Goal: Information Seeking & Learning: Learn about a topic

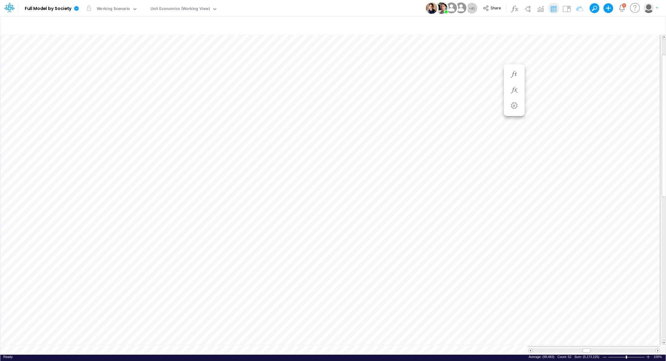
scroll to position [3, 1]
click at [580, 25] on icon "button" at bounding box center [576, 25] width 9 height 6
select select "tableSearchOR"
click at [487, 96] on icon "button" at bounding box center [486, 95] width 4 height 4
click at [438, 99] on div at bounding box center [440, 100] width 57 height 10
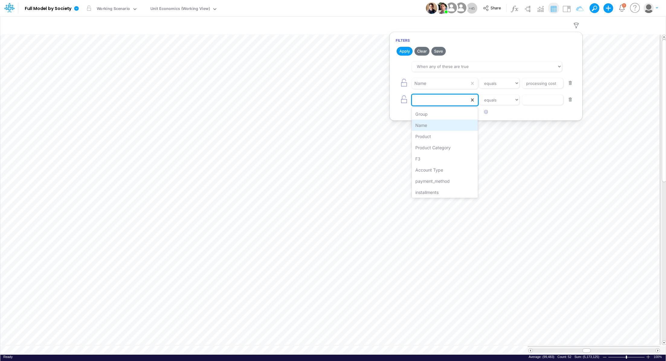
click at [438, 125] on div "Name" at bounding box center [445, 125] width 66 height 11
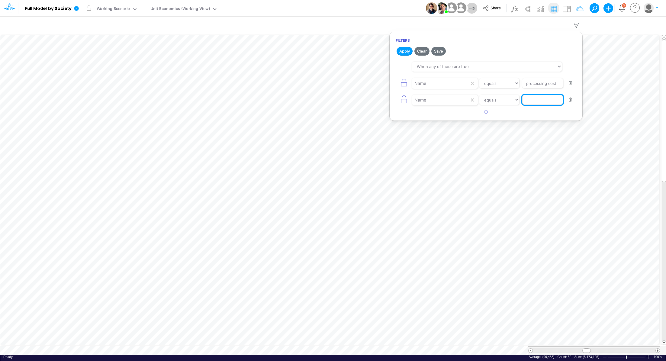
click at [531, 102] on input "text" at bounding box center [542, 100] width 41 height 10
type input "TPV"
click at [401, 51] on button "Apply" at bounding box center [405, 51] width 16 height 9
click at [509, 348] on div "Model Full Model by Society Edit model settings Duplicate Import QuickBooks Qui…" at bounding box center [333, 180] width 666 height 361
click at [514, 350] on tr at bounding box center [330, 350] width 660 height 8
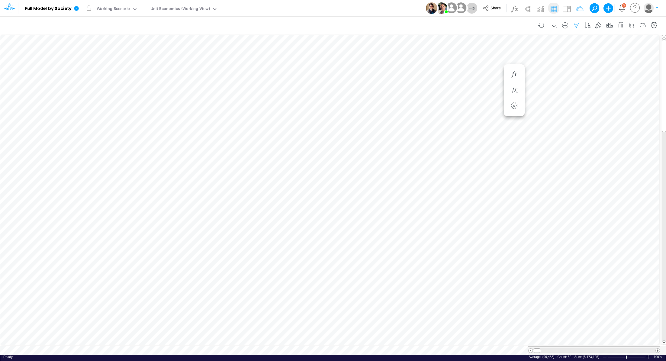
click at [581, 26] on icon "button" at bounding box center [576, 25] width 9 height 6
select select "tableSearchOR"
click at [490, 114] on button "button" at bounding box center [486, 112] width 12 height 10
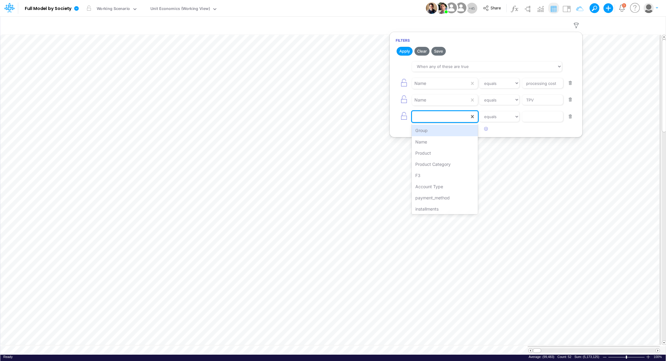
click at [442, 116] on div at bounding box center [440, 117] width 57 height 10
click at [450, 195] on div "payment_method" at bounding box center [445, 197] width 66 height 11
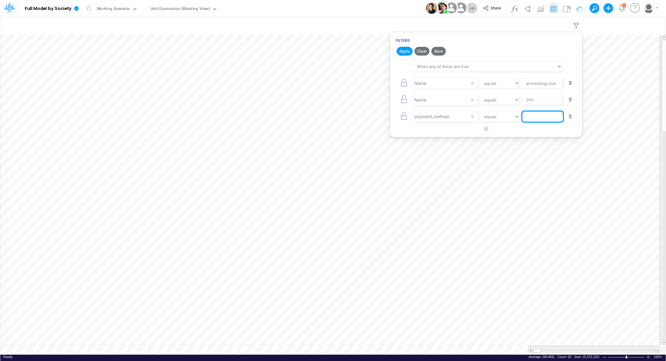
click at [529, 118] on input "text" at bounding box center [542, 117] width 41 height 10
type input "cc"
click at [405, 52] on button "Apply" at bounding box center [405, 51] width 16 height 9
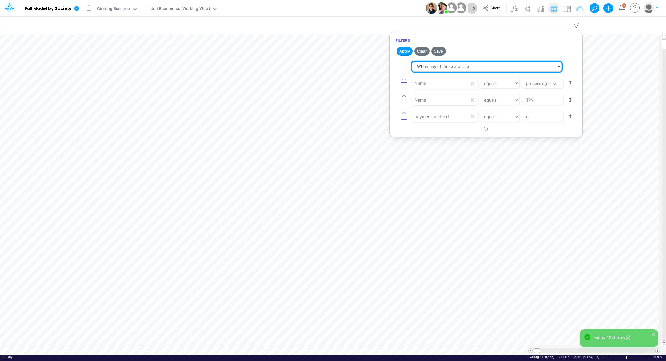
click at [434, 66] on select "When all of these are true When any of these are true" at bounding box center [487, 67] width 150 height 10
select select "tableSearchAND"
click at [412, 62] on select "When all of these are true When any of these are true" at bounding box center [487, 67] width 150 height 10
click at [406, 54] on button "Apply" at bounding box center [405, 51] width 16 height 9
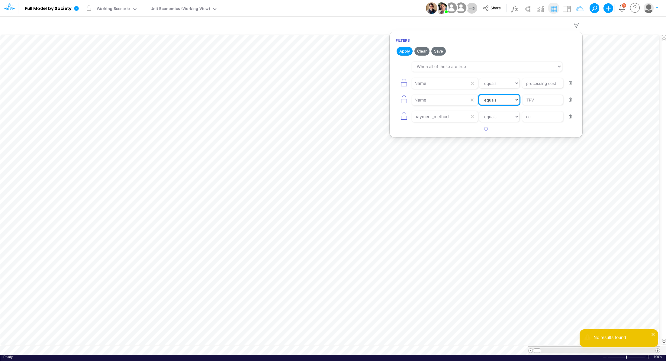
click at [493, 101] on select "equals not equal starts with ends with contains" at bounding box center [499, 100] width 40 height 10
select select "contains"
click at [479, 95] on select "equals not equal starts with ends with contains" at bounding box center [499, 100] width 40 height 10
click at [406, 51] on button "Apply" at bounding box center [405, 51] width 16 height 9
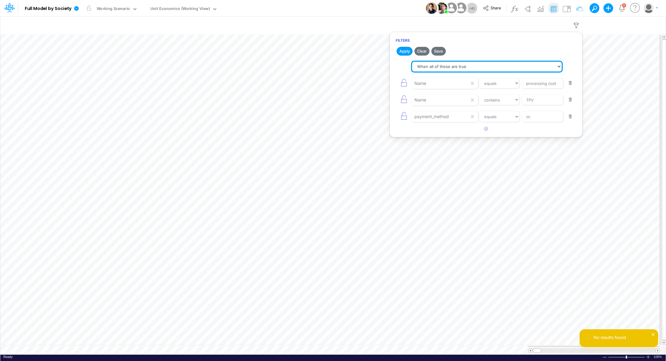
click at [442, 68] on select "When all of these are true When any of these are true" at bounding box center [487, 67] width 150 height 10
select select "tableSearchOR"
click at [412, 62] on select "When all of these are true When any of these are true" at bounding box center [487, 67] width 150 height 10
click at [404, 53] on button "Apply" at bounding box center [405, 51] width 16 height 9
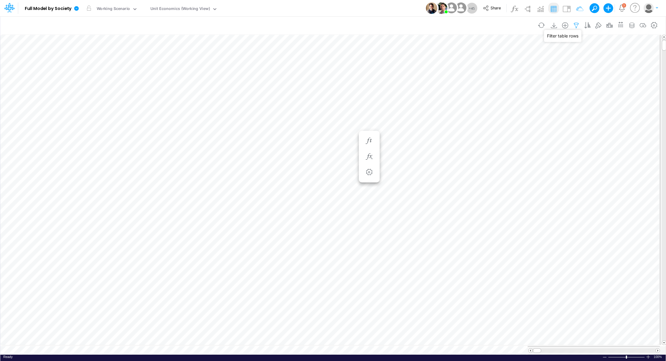
click at [576, 26] on icon "button" at bounding box center [576, 25] width 9 height 6
select select "tableSearchOR"
select select "contains"
click at [572, 119] on button "button" at bounding box center [571, 117] width 12 height 8
click at [569, 106] on div "Name equals not equal starts with ends with contains TPV" at bounding box center [486, 100] width 181 height 14
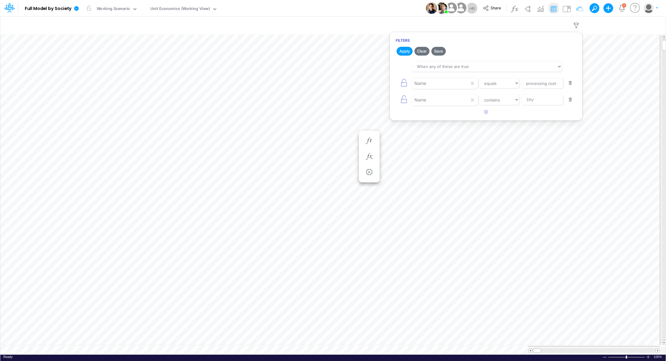
click at [571, 100] on button "button" at bounding box center [571, 100] width 12 height 8
click at [571, 84] on button "button" at bounding box center [571, 83] width 12 height 8
click at [542, 27] on button "button" at bounding box center [542, 25] width 14 height 11
click at [578, 22] on icon "button" at bounding box center [576, 25] width 9 height 6
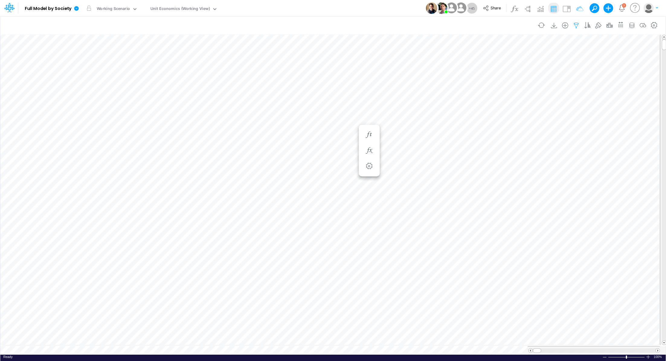
select select "tableSearchOR"
select select "contains"
click at [576, 23] on icon "button" at bounding box center [576, 25] width 9 height 6
select select "tableSearchOR"
select select "contains"
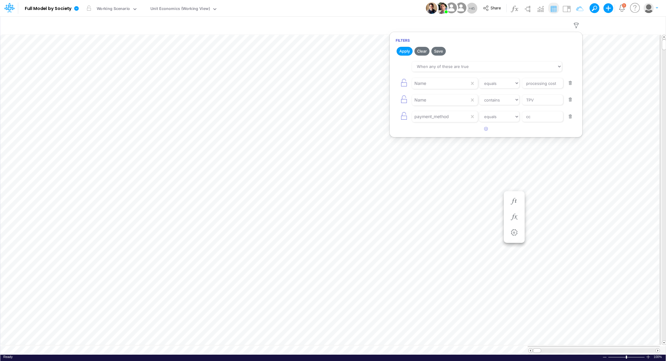
click at [571, 116] on button "button" at bounding box center [571, 117] width 12 height 8
click at [558, 83] on input "processing cost" at bounding box center [542, 83] width 41 height 10
type input "processing cost %"
click at [572, 101] on button "button" at bounding box center [571, 100] width 12 height 8
click at [398, 53] on button "Apply" at bounding box center [405, 51] width 16 height 9
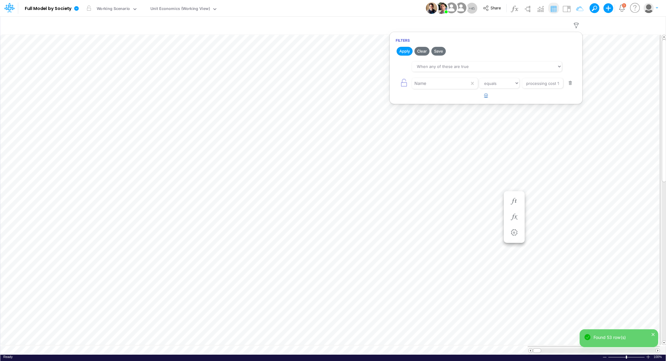
click at [486, 95] on icon "button" at bounding box center [486, 95] width 4 height 4
click at [430, 102] on div at bounding box center [440, 100] width 57 height 10
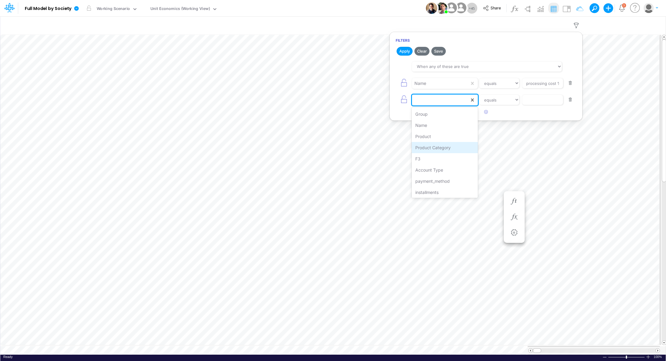
click at [435, 146] on div "Product Category" at bounding box center [445, 147] width 66 height 11
click at [538, 95] on input "text" at bounding box center [542, 100] width 41 height 10
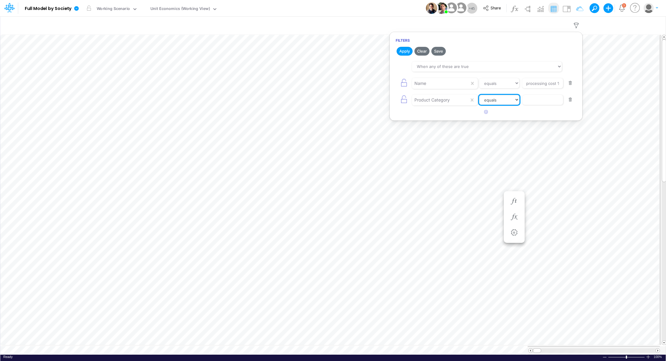
click at [497, 101] on select "equals not equal starts with ends with contains" at bounding box center [499, 100] width 40 height 10
select select "contains"
click at [479, 95] on select "equals not equal starts with ends with contains" at bounding box center [499, 100] width 40 height 10
click at [534, 103] on input "text" at bounding box center [542, 100] width 41 height 10
type input "Installments"
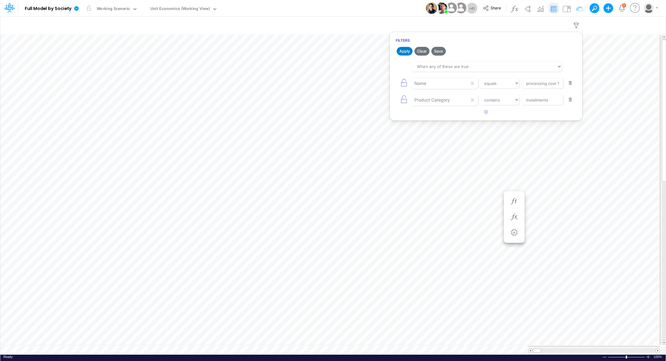
click at [404, 50] on button "Apply" at bounding box center [405, 51] width 16 height 9
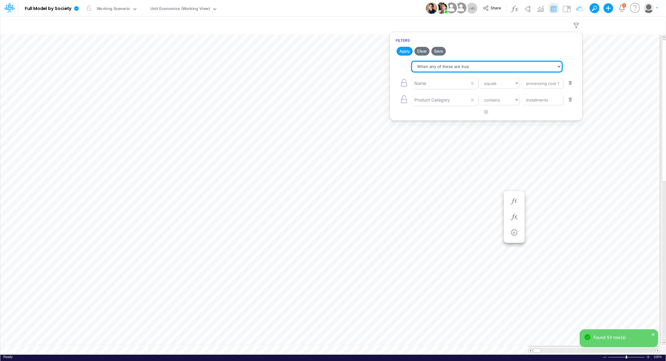
click at [480, 68] on select "When all of these are true When any of these are true" at bounding box center [487, 67] width 150 height 10
select select "tableSearchAND"
click at [412, 62] on select "When all of these are true When any of these are true" at bounding box center [487, 67] width 150 height 10
click at [404, 53] on button "Apply" at bounding box center [405, 51] width 16 height 9
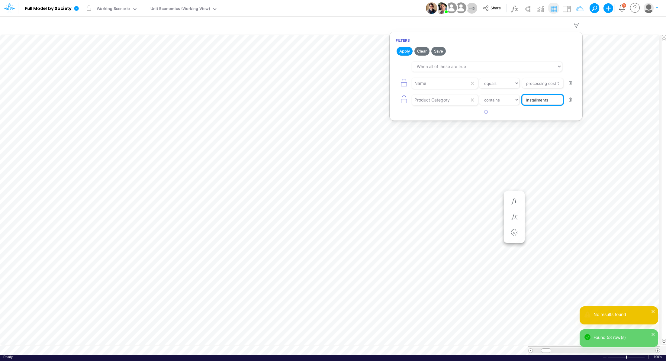
click at [556, 99] on input "Installments" at bounding box center [542, 100] width 41 height 10
type input "Installment"
click at [407, 53] on button "Apply" at bounding box center [405, 51] width 16 height 9
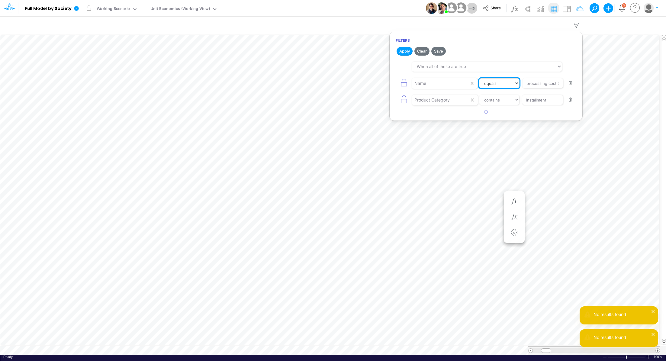
click at [495, 83] on select "equals not equal starts with ends with contains" at bounding box center [499, 83] width 40 height 10
select select "contains"
click at [479, 78] on select "equals not equal starts with ends with contains" at bounding box center [499, 83] width 40 height 10
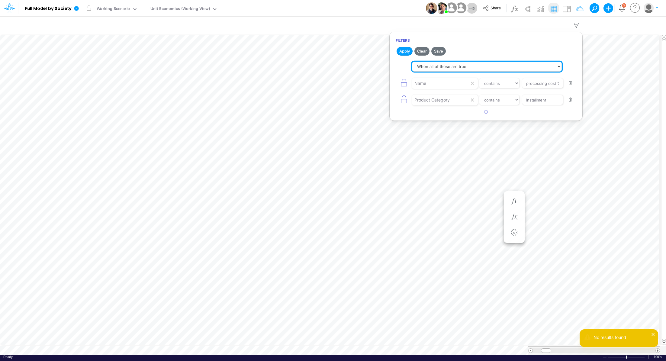
click at [425, 67] on select "When all of these are true When any of these are true" at bounding box center [487, 67] width 150 height 10
click at [412, 62] on select "When all of these are true When any of these are true" at bounding box center [487, 67] width 150 height 10
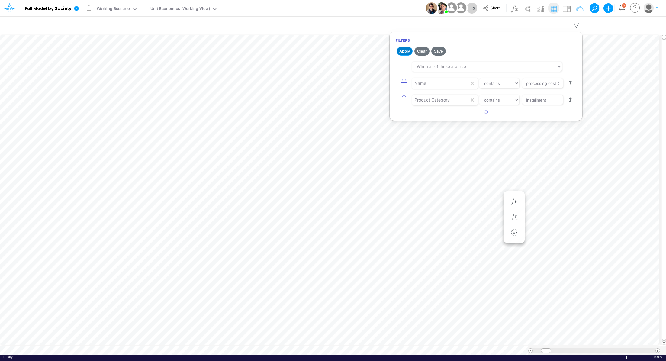
click at [405, 53] on button "Apply" at bounding box center [405, 51] width 16 height 9
click at [449, 99] on div "Product Category" at bounding box center [432, 100] width 35 height 6
click at [570, 101] on button "button" at bounding box center [571, 100] width 12 height 8
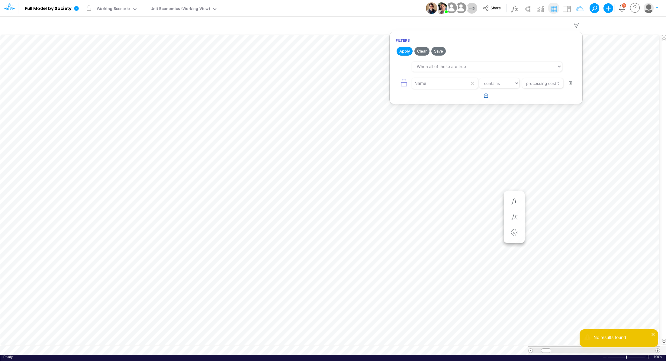
click at [486, 95] on icon "button" at bounding box center [486, 95] width 4 height 4
click at [451, 100] on div at bounding box center [440, 100] width 57 height 10
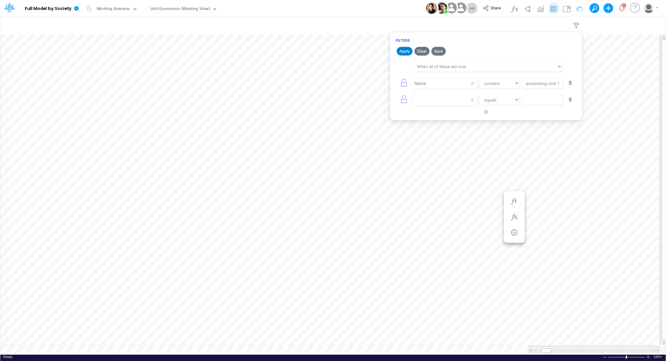
click at [404, 52] on button "Apply" at bounding box center [405, 51] width 16 height 9
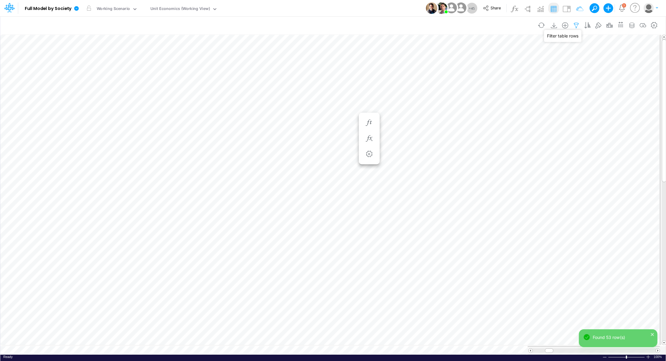
click at [576, 25] on icon "button" at bounding box center [576, 25] width 9 height 6
select select "contains"
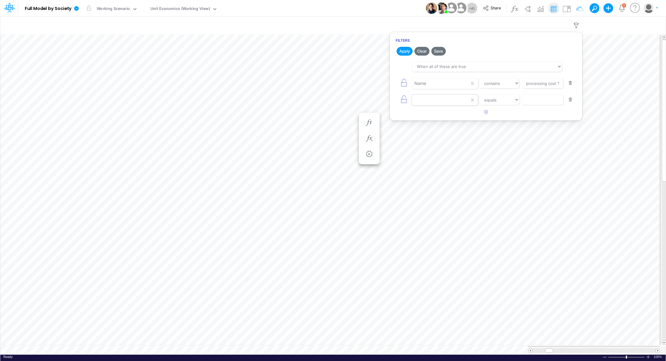
click at [436, 102] on div at bounding box center [440, 100] width 57 height 10
click at [430, 137] on div "Product" at bounding box center [445, 136] width 66 height 11
click at [534, 97] on input "text" at bounding box center [542, 100] width 41 height 10
type input "Installments"
click at [502, 98] on select "equals not equal starts with ends with contains" at bounding box center [499, 100] width 40 height 10
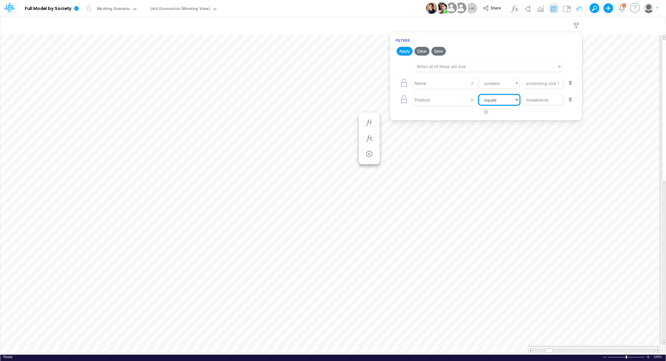
select select "contains"
click at [479, 95] on select "equals not equal starts with ends with contains" at bounding box center [499, 100] width 40 height 10
click at [403, 53] on button "Apply" at bounding box center [405, 51] width 16 height 9
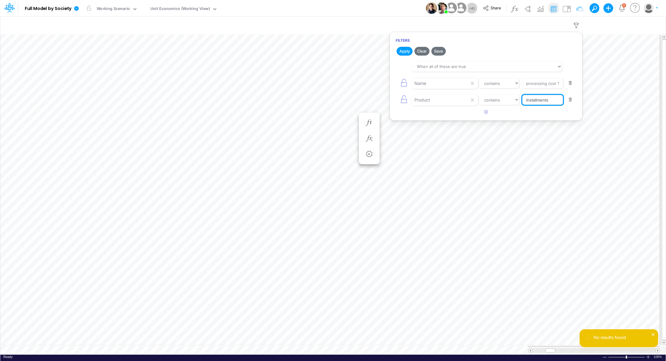
click at [550, 101] on input "Installments" at bounding box center [542, 100] width 41 height 10
click at [526, 99] on input "Installments" at bounding box center [542, 100] width 41 height 10
click at [562, 99] on input "Installments" at bounding box center [542, 100] width 41 height 10
type input "Instal"
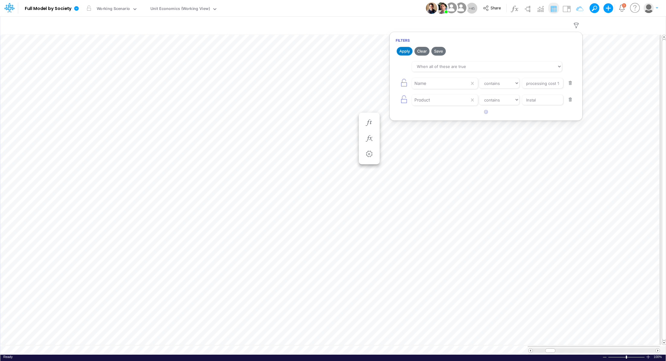
click at [401, 50] on button "Apply" at bounding box center [405, 51] width 16 height 9
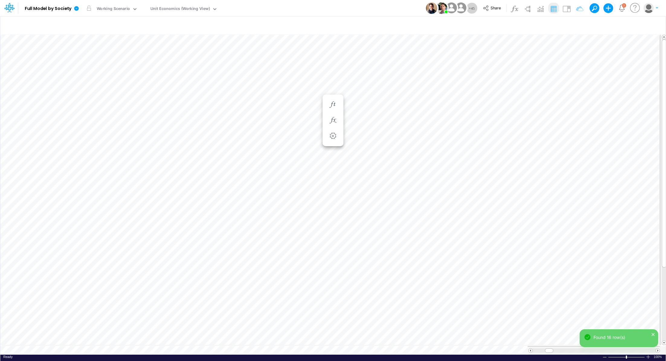
scroll to position [3, 1]
click at [523, 346] on tr at bounding box center [330, 350] width 660 height 8
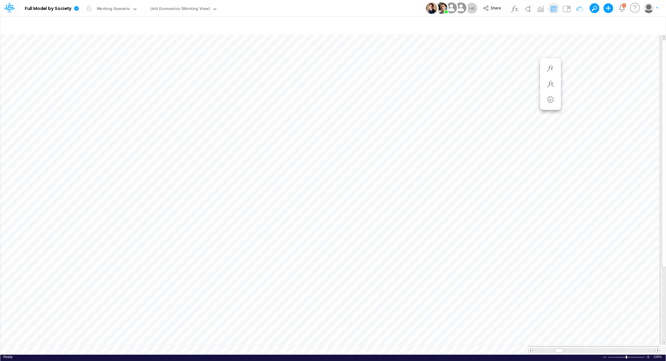
scroll to position [3, 1]
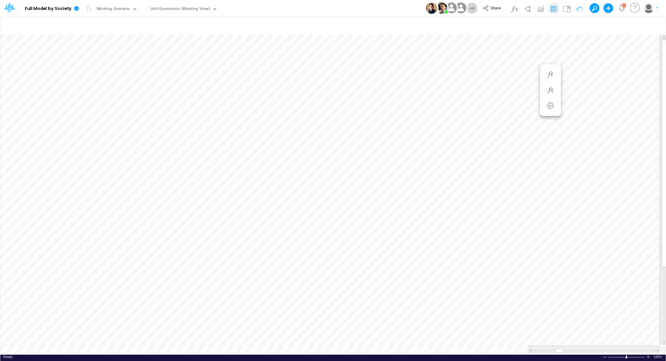
scroll to position [3, 1]
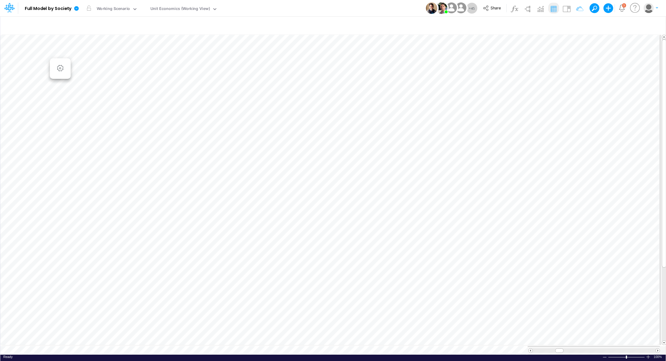
scroll to position [3, 1]
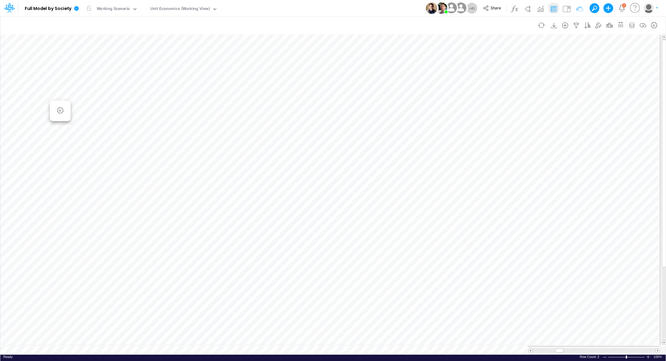
type input "Consolidated FS - USGAAP"
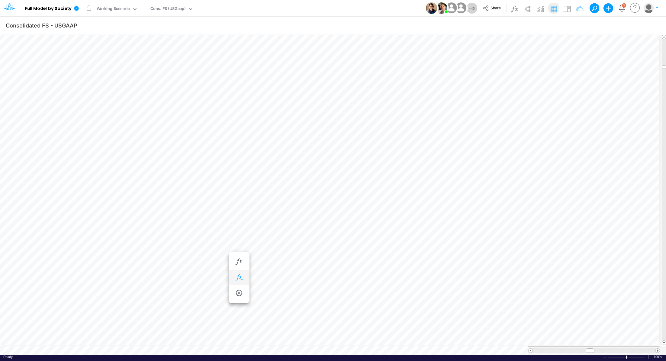
click at [243, 273] on button "button" at bounding box center [239, 278] width 11 height 12
click at [240, 263] on icon "button" at bounding box center [239, 262] width 9 height 6
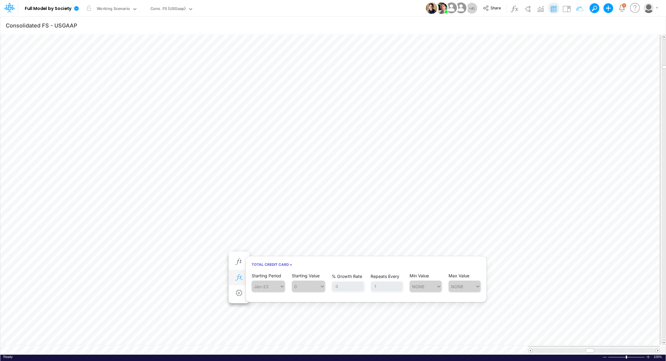
click at [240, 273] on button "button" at bounding box center [239, 278] width 11 height 12
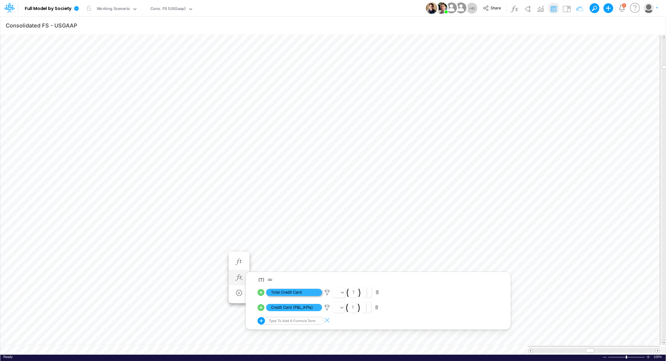
click at [298, 293] on span "Total Credit Card" at bounding box center [294, 293] width 56 height 8
click at [326, 293] on icon at bounding box center [327, 293] width 9 height 6
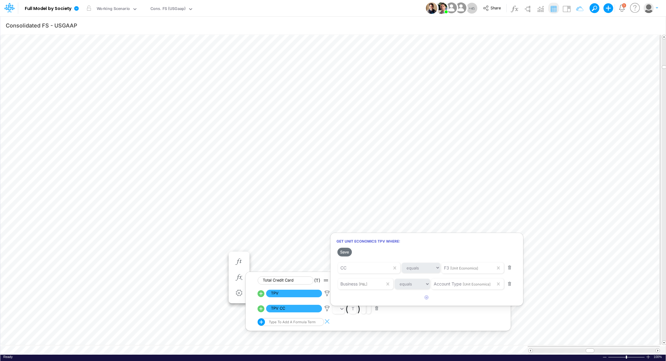
click at [325, 308] on div at bounding box center [333, 182] width 666 height 358
click at [325, 308] on icon at bounding box center [327, 309] width 9 height 6
click at [263, 257] on div at bounding box center [333, 182] width 666 height 358
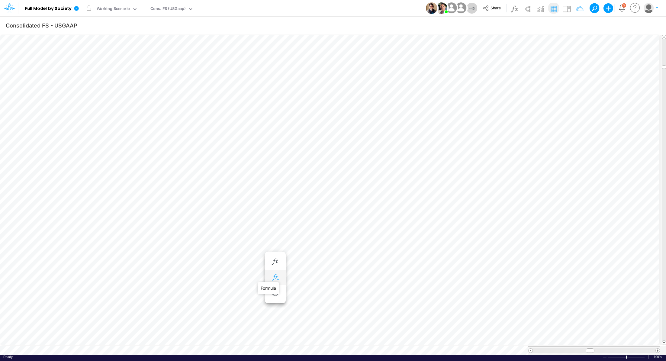
click at [273, 274] on icon "button" at bounding box center [275, 277] width 9 height 6
click at [364, 292] on icon at bounding box center [363, 292] width 9 height 6
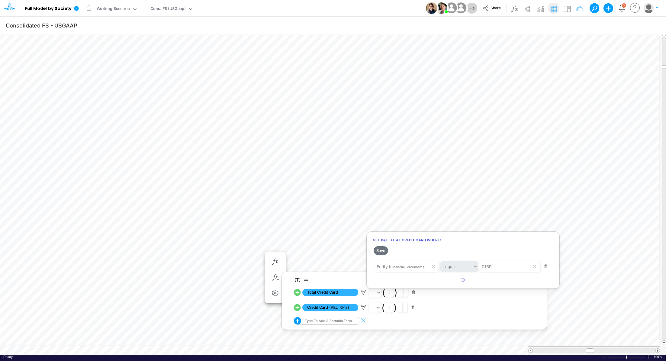
click at [362, 306] on div at bounding box center [333, 182] width 666 height 358
click at [362, 305] on icon at bounding box center [363, 308] width 9 height 6
click at [216, 250] on div at bounding box center [333, 182] width 666 height 358
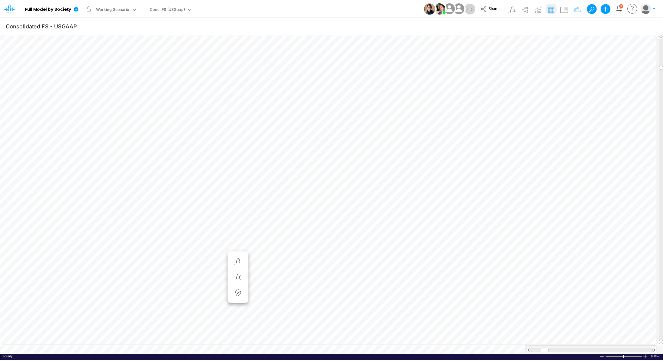
scroll to position [3, 1]
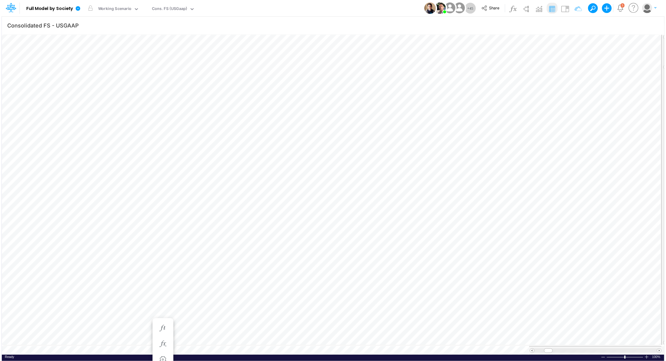
scroll to position [3, 1]
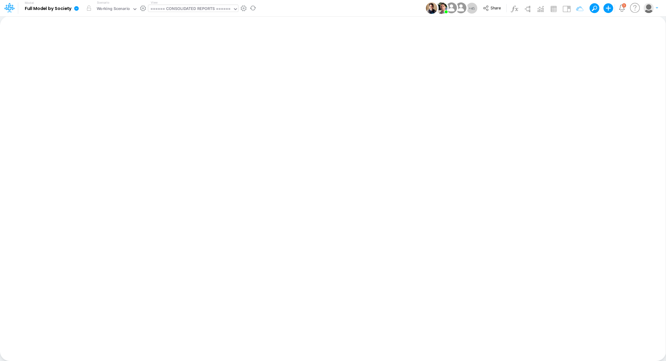
click at [167, 7] on div "====== CONSOLIDATED REPORTS ======" at bounding box center [190, 9] width 80 height 7
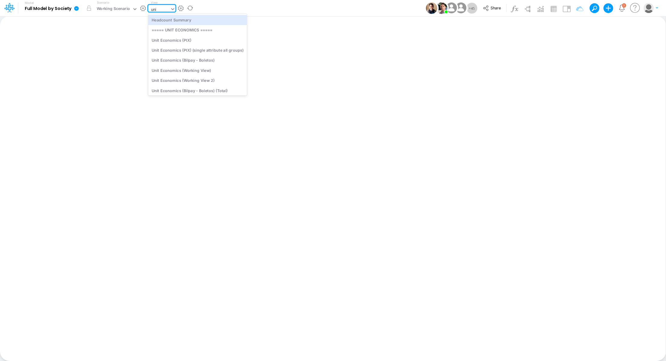
type input "unit"
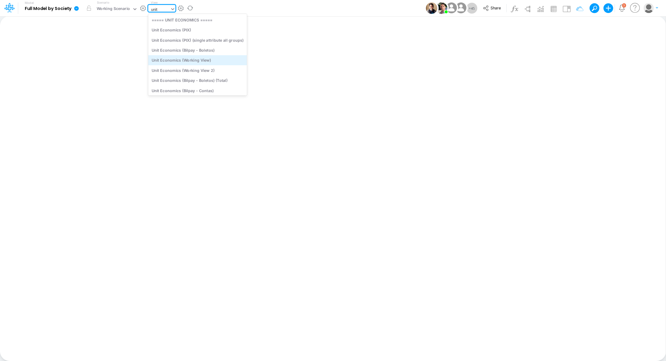
click at [226, 60] on div "Unit Economics (Working View)" at bounding box center [197, 60] width 99 height 10
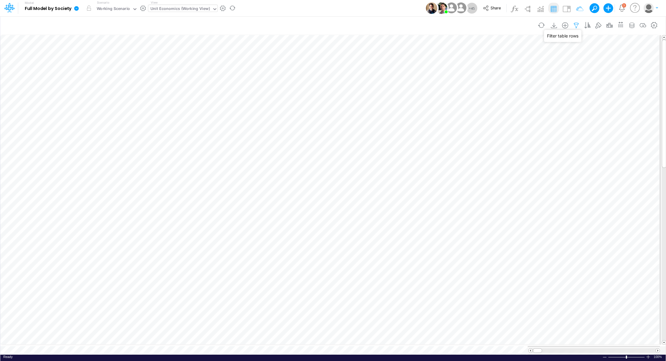
click at [578, 24] on icon "button" at bounding box center [576, 25] width 9 height 6
select select "contains"
select select "tableSearchOR"
select select "contains"
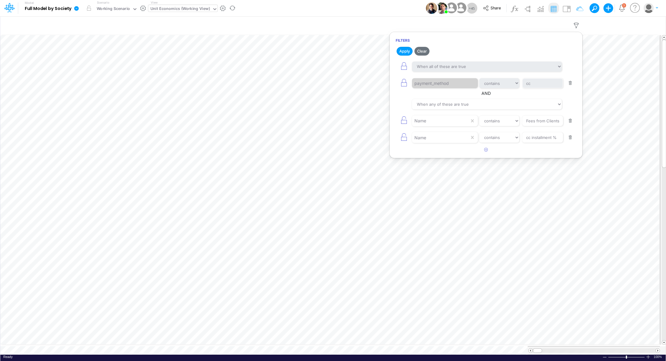
click at [572, 137] on button "button" at bounding box center [571, 138] width 12 height 8
drag, startPoint x: 539, startPoint y: 122, endPoint x: 579, endPoint y: 124, distance: 40.5
click at [579, 124] on article "When all of these are true When any of these are true payment_method equals not…" at bounding box center [486, 94] width 193 height 70
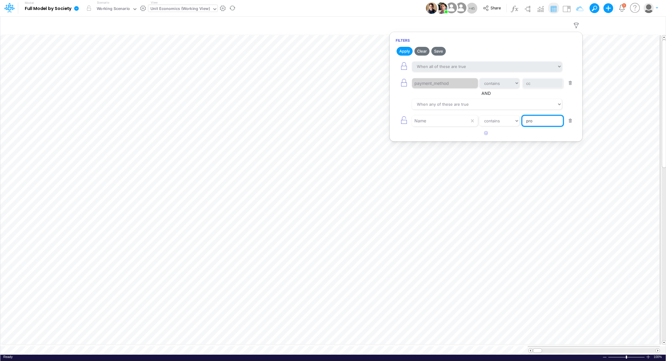
type input "processing cost %"
click at [400, 53] on button "Apply" at bounding box center [405, 51] width 16 height 9
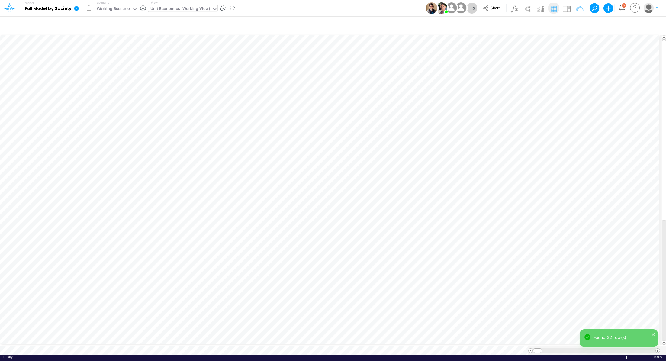
scroll to position [3, 1]
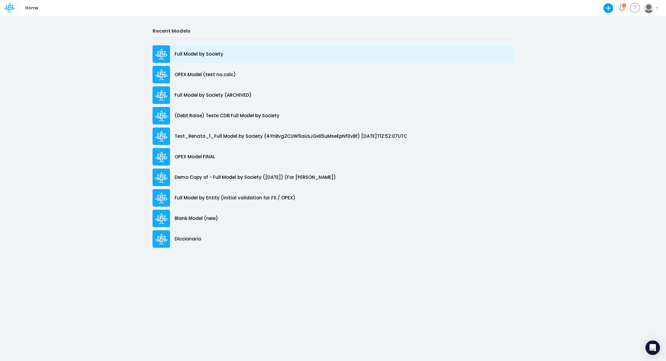
click at [222, 57] on div "Full Model by Society" at bounding box center [333, 54] width 361 height 18
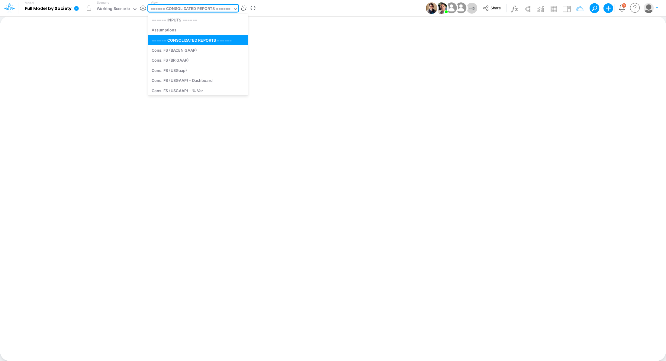
click at [171, 8] on div "====== CONSOLIDATED REPORTS ======" at bounding box center [190, 9] width 80 height 7
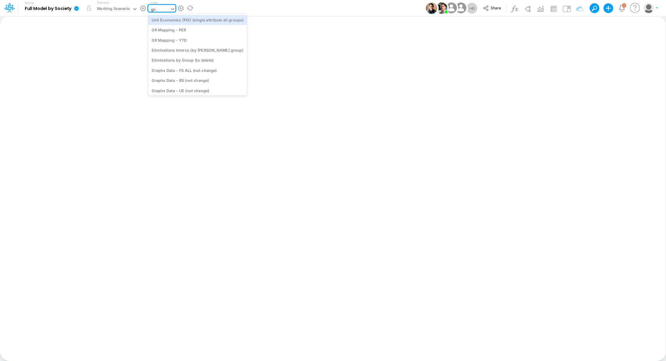
type input "grap"
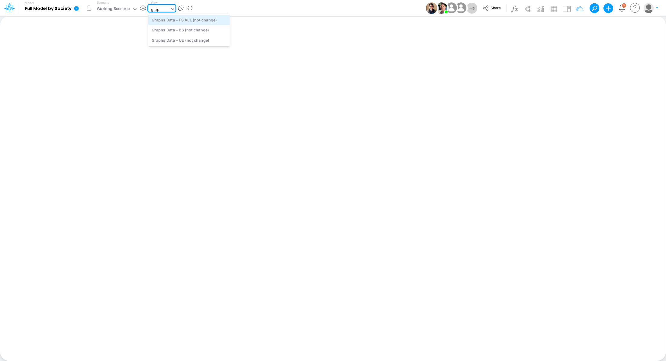
click at [174, 21] on div "Graphs Data - FS ALL (not change)" at bounding box center [189, 20] width 82 height 10
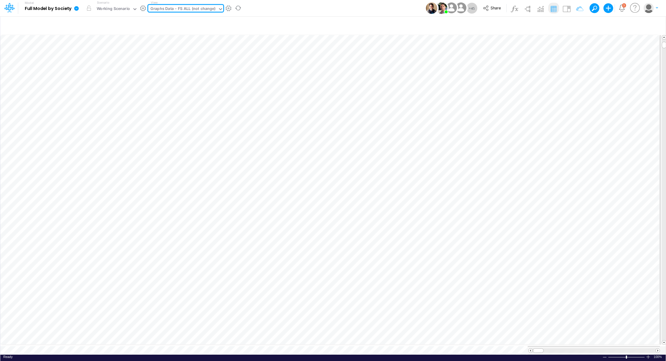
click at [199, 7] on div "Graphs Data - FS ALL (not change)" at bounding box center [182, 9] width 65 height 7
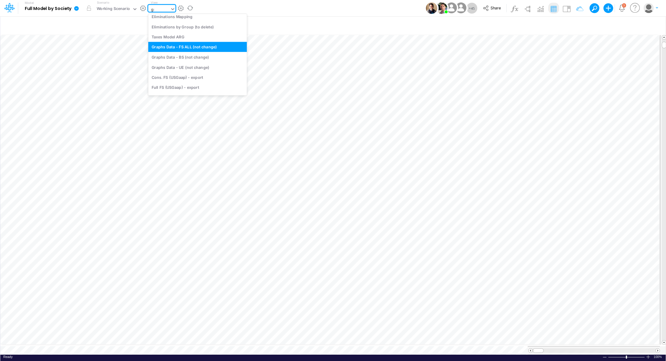
scroll to position [1, 0]
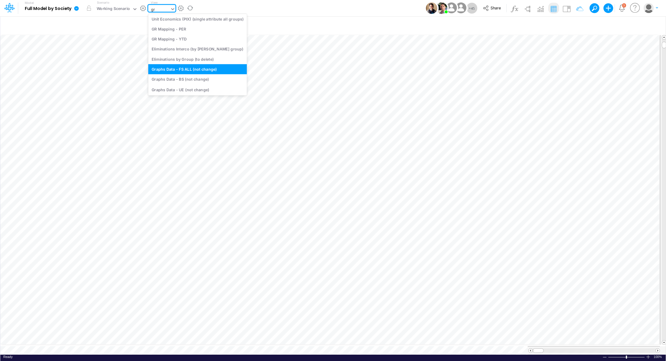
type input "gra"
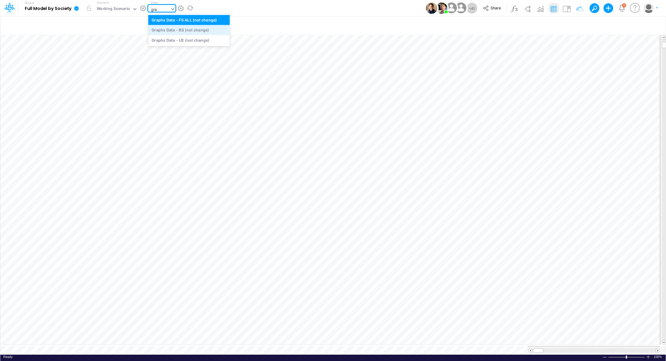
click at [203, 31] on div "Graphs Data - BS (not change)" at bounding box center [189, 30] width 82 height 10
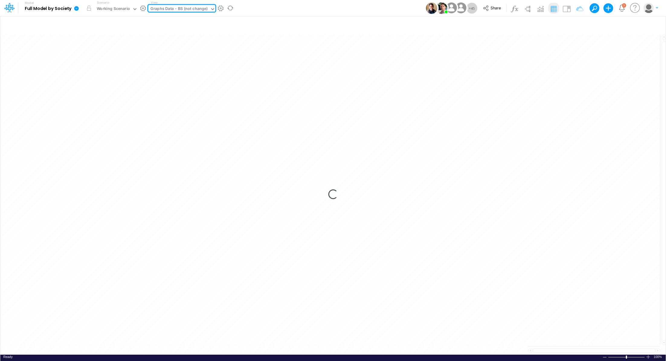
click at [191, 8] on div "Graphs Data - BS (not change)" at bounding box center [178, 9] width 57 height 7
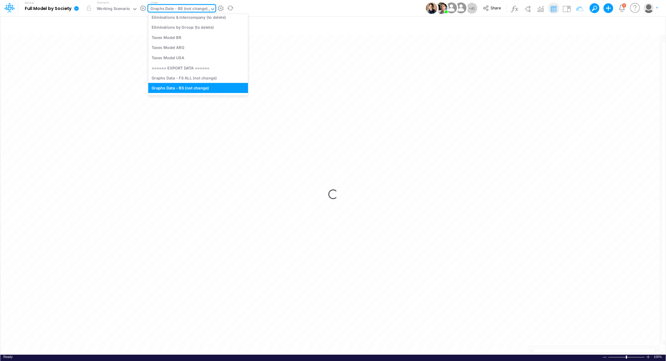
type input "gra"
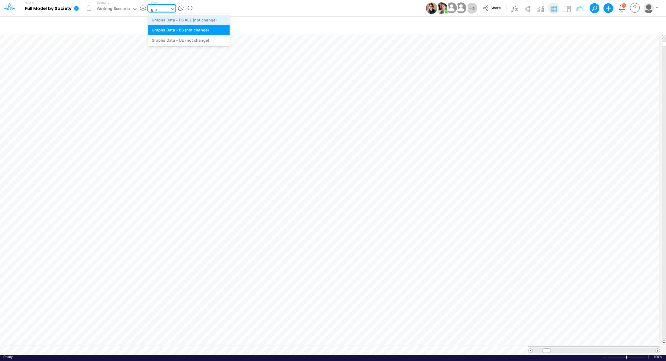
scroll to position [0, 0]
click at [200, 37] on div "Graphs Data - UE (not change)" at bounding box center [189, 40] width 82 height 10
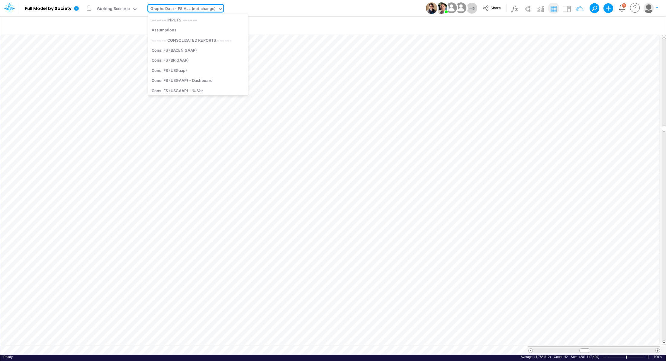
click at [176, 7] on div "Graphs Data - FS ALL (not change)" at bounding box center [182, 9] width 65 height 7
click at [207, 9] on div "Graphs Data - FS ALL (not change)" at bounding box center [182, 9] width 65 height 7
type input "unit"
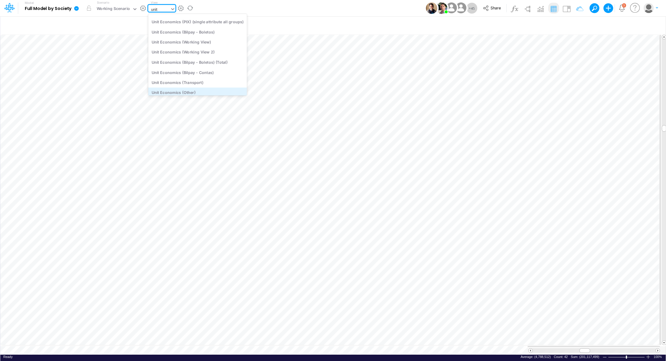
scroll to position [19, 0]
click at [217, 43] on div "Unit Economics (Working View)" at bounding box center [197, 43] width 99 height 10
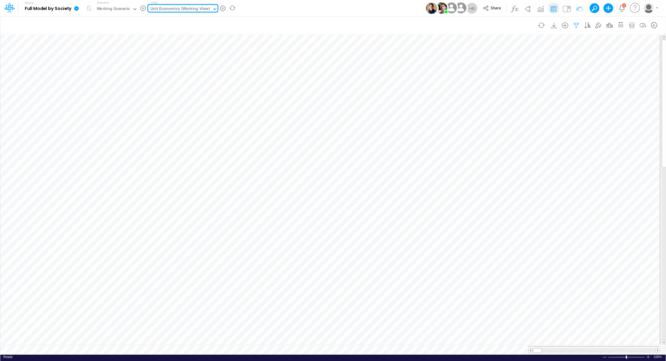
click at [444, 25] on icon "button" at bounding box center [576, 25] width 9 height 6
select select "contains"
select select "tableSearchOR"
select select "contains"
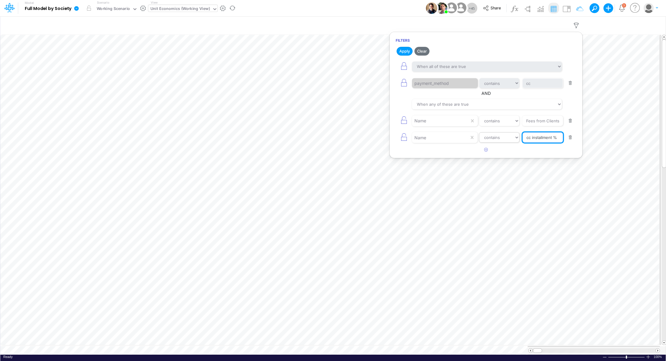
drag, startPoint x: 553, startPoint y: 137, endPoint x: 509, endPoint y: 134, distance: 43.6
click at [444, 134] on div "Name equals not equal starts with ends with contains cc installment %" at bounding box center [486, 138] width 181 height 14
type input "processing cost %"
click at [404, 52] on button "Apply" at bounding box center [405, 51] width 16 height 9
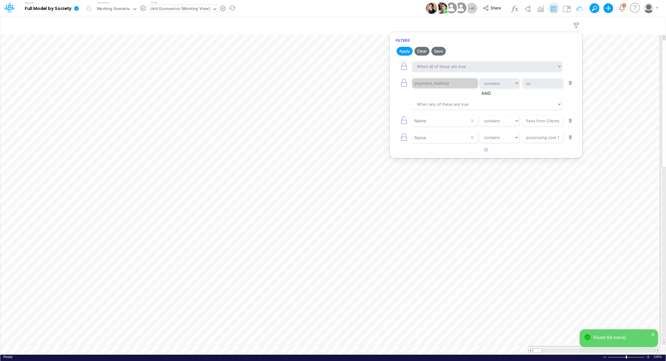
click at [444, 121] on button "button" at bounding box center [571, 121] width 12 height 8
type input "processing cost %"
click at [407, 53] on button "Apply" at bounding box center [405, 51] width 16 height 9
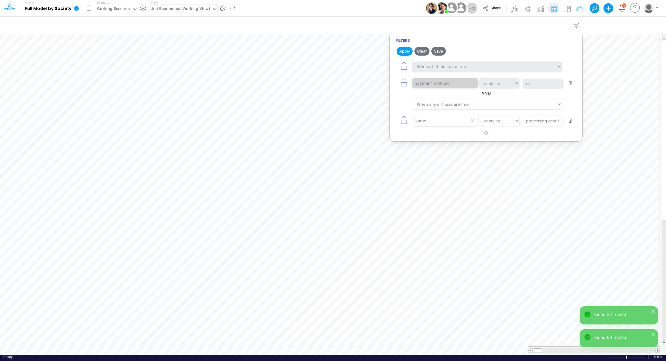
scroll to position [3, 1]
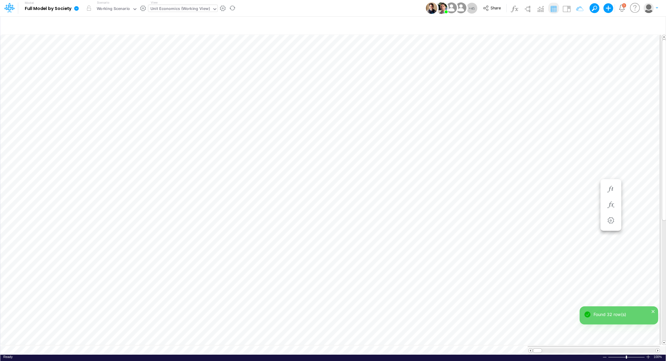
scroll to position [3, 1]
click at [188, 9] on div "Unit Economics (Working View)" at bounding box center [180, 9] width 60 height 7
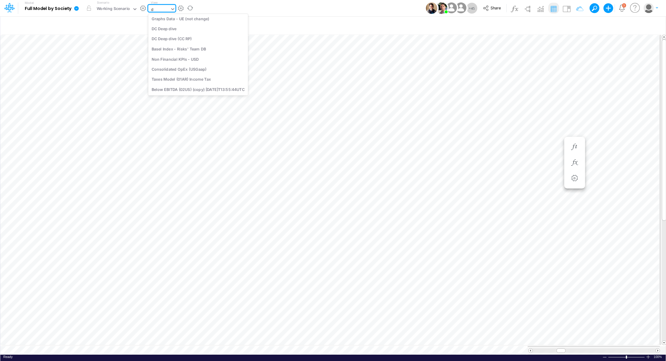
scroll to position [35, 0]
type input "dc"
click at [193, 50] on div "DC by Vertical" at bounding box center [189, 49] width 82 height 10
type input "DC by Vertical"
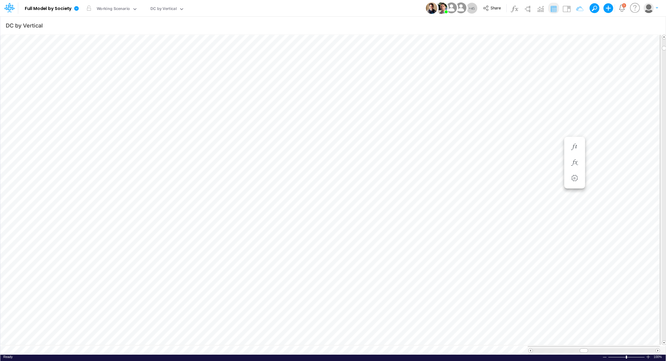
scroll to position [3, 1]
click at [171, 340] on span "Close" at bounding box center [174, 340] width 17 height 5
click at [181, 341] on span "Close" at bounding box center [186, 342] width 17 height 5
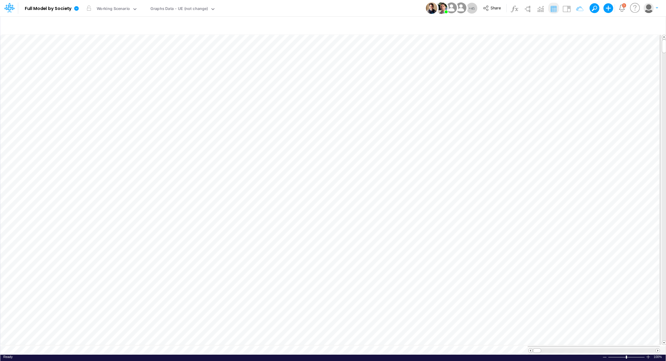
scroll to position [3, 0]
click at [172, 343] on span "Close" at bounding box center [179, 341] width 17 height 5
click at [577, 24] on icon "button" at bounding box center [576, 25] width 9 height 6
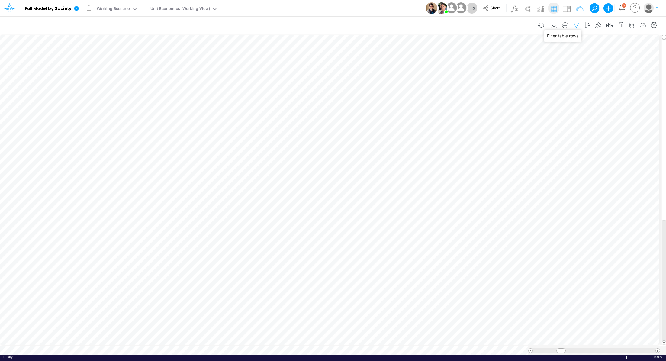
select select "contains"
select select "tableSearchOR"
select select "contains"
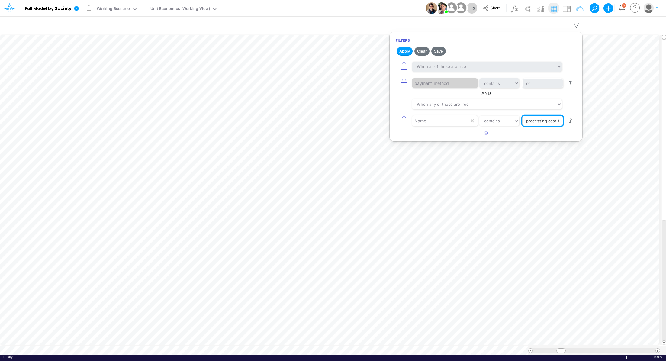
click at [531, 123] on input "processing cost %" at bounding box center [542, 121] width 41 height 10
click at [602, 121] on body "Model Full Model by Society Edit model settings Duplicate Import QuickBooks Qui…" at bounding box center [333, 180] width 666 height 361
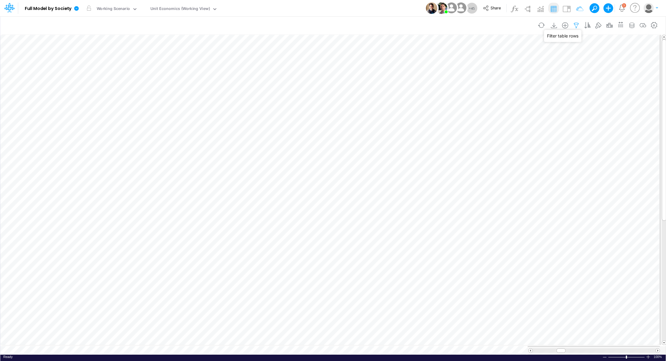
click at [577, 26] on icon "button" at bounding box center [576, 25] width 9 height 6
select select "contains"
select select "tableSearchOR"
select select "contains"
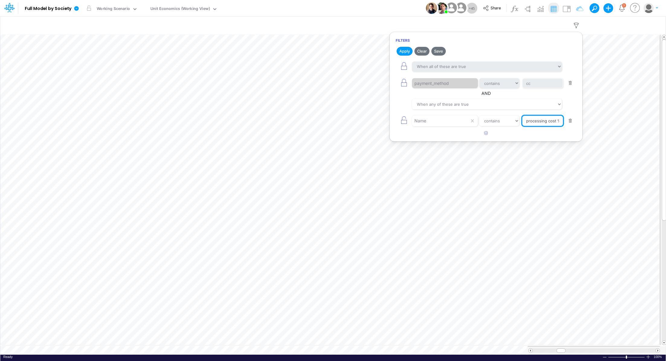
drag, startPoint x: 528, startPoint y: 119, endPoint x: 535, endPoint y: 120, distance: 7.3
click at [535, 120] on input "processing cost %" at bounding box center [542, 121] width 41 height 10
drag, startPoint x: 556, startPoint y: 121, endPoint x: 503, endPoint y: 115, distance: 53.1
click at [503, 115] on div "Name equals not equal starts with ends with contains pessing cost %" at bounding box center [486, 121] width 181 height 14
type input "tpv"
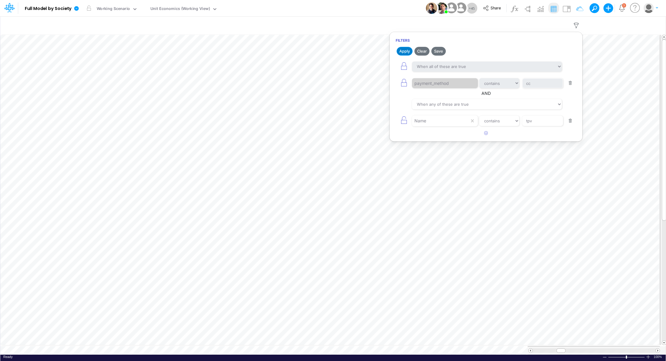
click at [406, 50] on button "Apply" at bounding box center [405, 51] width 16 height 9
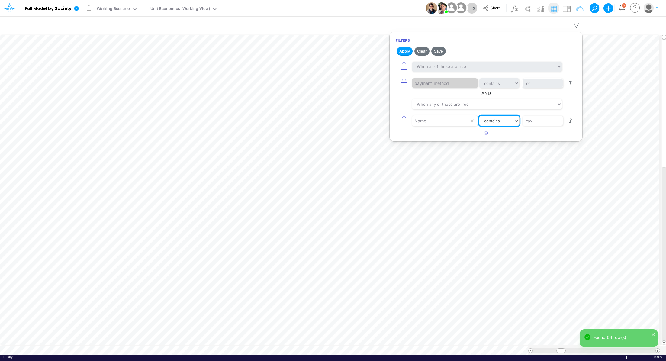
click at [501, 121] on select "equals not equal starts with ends with contains" at bounding box center [499, 121] width 40 height 10
select select "equals"
click at [479, 116] on select "equals not equal starts with ends with contains" at bounding box center [499, 121] width 40 height 10
click at [403, 52] on button "Apply" at bounding box center [405, 51] width 16 height 9
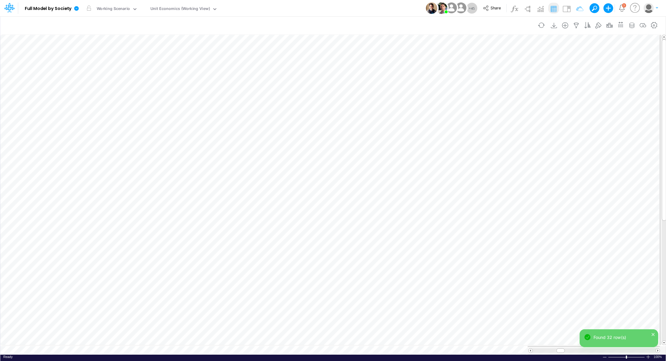
scroll to position [3, 1]
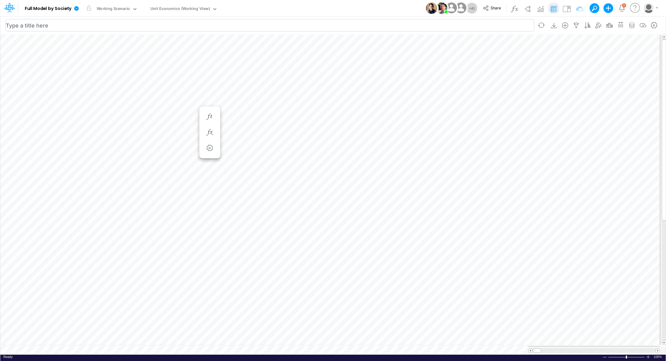
scroll to position [3, 1]
type input "DC by Vertical"
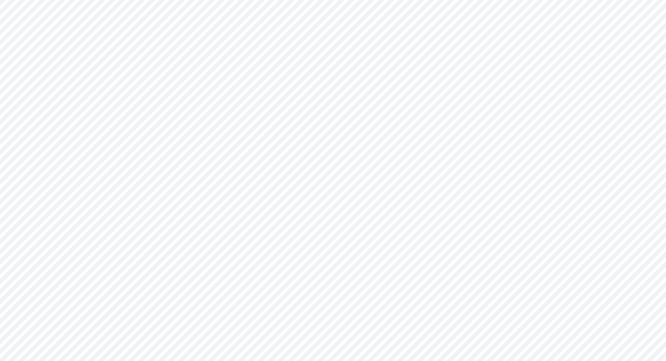
type input "DC by Vertical"
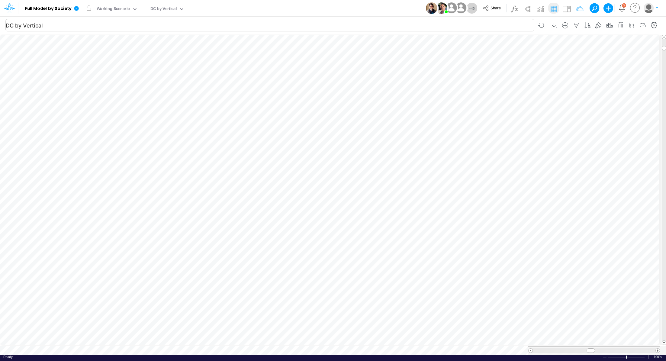
scroll to position [3, 1]
click at [165, 8] on div "DC by Vertical" at bounding box center [163, 9] width 26 height 7
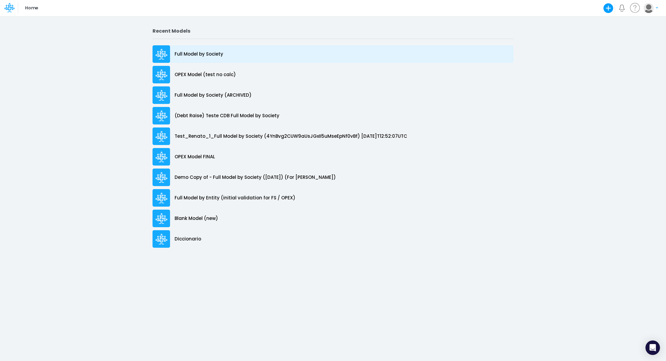
click at [196, 54] on p "Full Model by Society" at bounding box center [199, 54] width 49 height 7
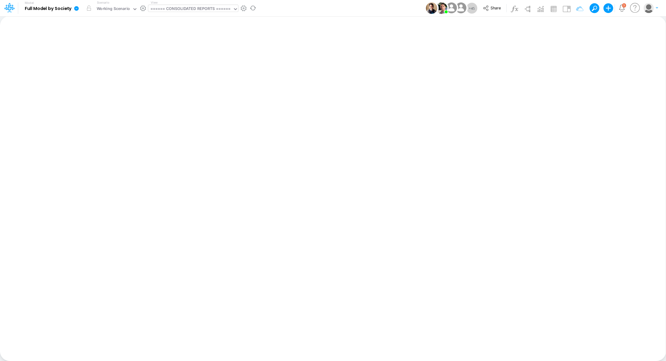
click at [192, 8] on div "====== CONSOLIDATED REPORTS ======" at bounding box center [190, 9] width 80 height 7
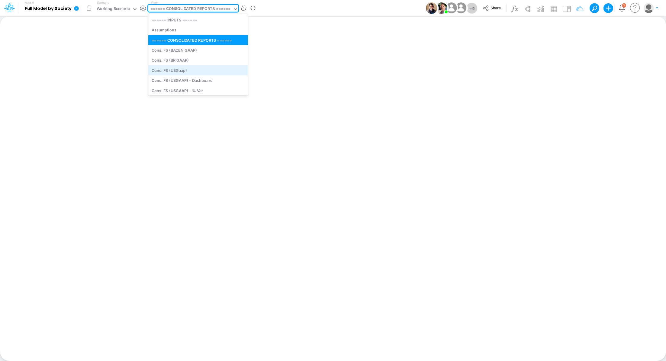
click at [191, 73] on div "Cons. FS (USGaap)" at bounding box center [198, 70] width 100 height 10
type input "Consolidated FS - USGAAP"
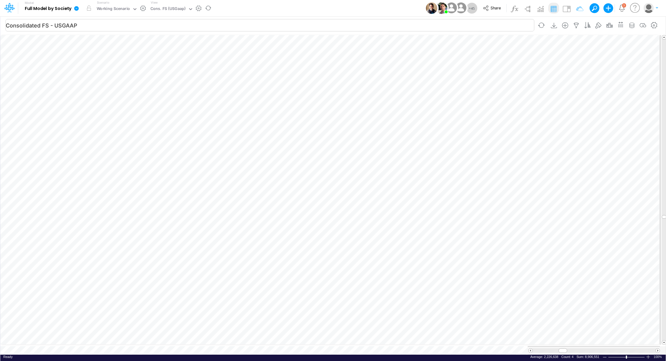
scroll to position [3, 1]
click at [165, 7] on div "Cons. FS (USGaap)" at bounding box center [167, 9] width 35 height 7
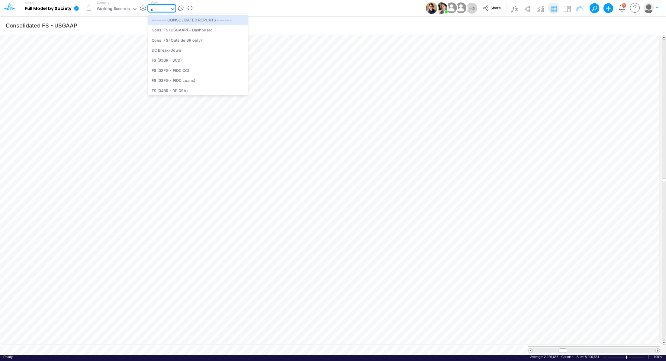
type input "dc"
click at [181, 80] on div "DC by Vertical" at bounding box center [189, 81] width 82 height 10
type input "DC by Vertical"
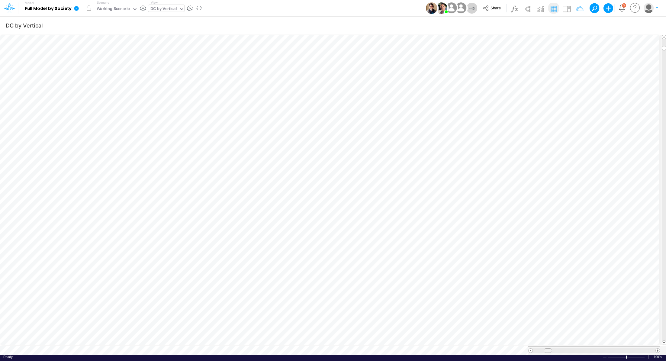
scroll to position [3, 0]
drag, startPoint x: 549, startPoint y: 347, endPoint x: 558, endPoint y: 347, distance: 9.4
click at [558, 349] on span at bounding box center [557, 351] width 4 height 4
type input "DC by Vertical"
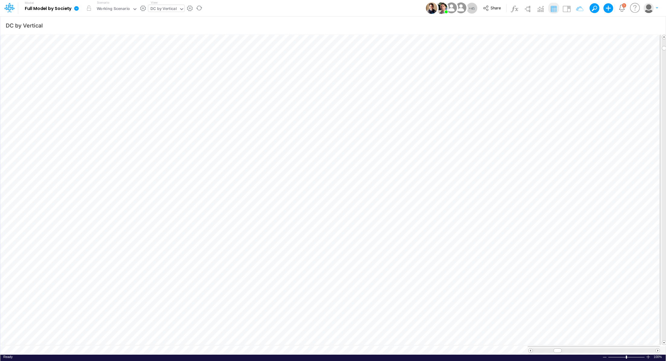
scroll to position [3, 0]
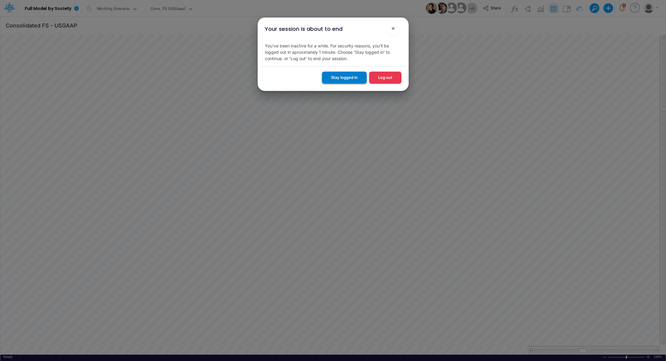
click at [333, 79] on button "Stay logged in" at bounding box center [344, 78] width 45 height 12
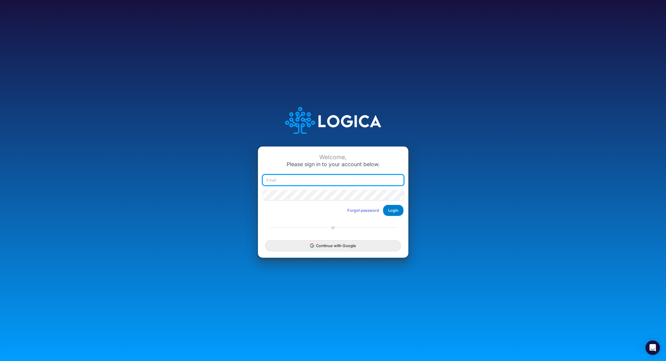
type input "[PERSON_NAME][EMAIL_ADDRESS][PERSON_NAME][DOMAIN_NAME]"
click at [393, 211] on button "Login" at bounding box center [393, 210] width 21 height 11
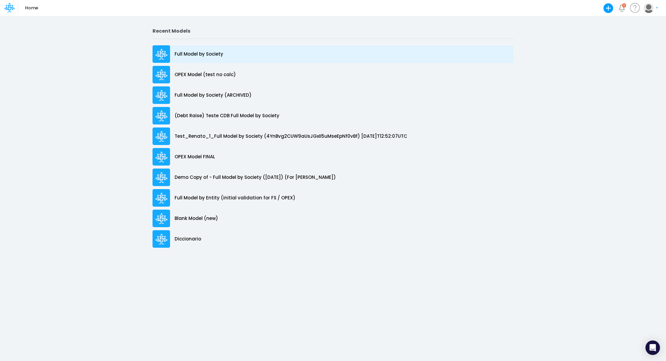
click at [196, 58] on div "Full Model by Society" at bounding box center [333, 54] width 361 height 18
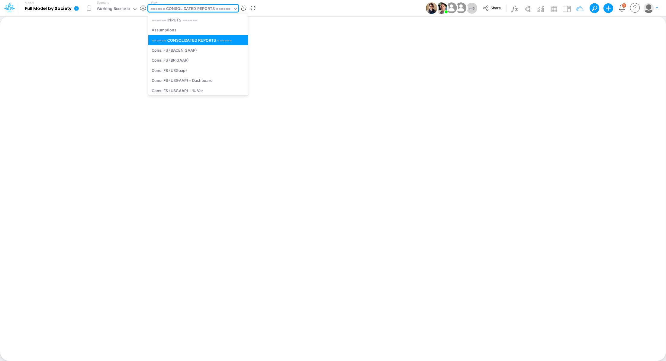
click at [174, 9] on div "====== CONSOLIDATED REPORTS ======" at bounding box center [190, 9] width 80 height 7
click at [188, 66] on div "Cons. FS (USGaap)" at bounding box center [198, 70] width 100 height 10
type input "Consolidated FS - USGAAP"
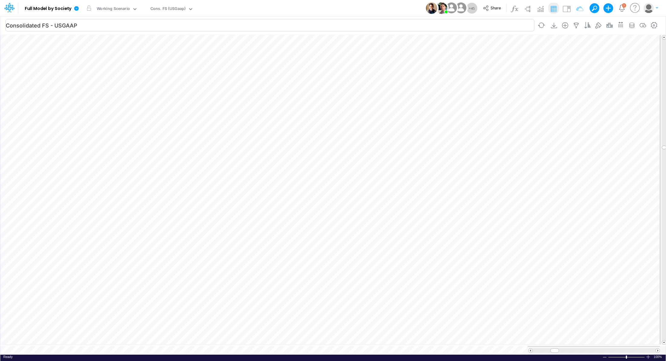
scroll to position [3, 1]
